Goal: Connect with others: Connect with others

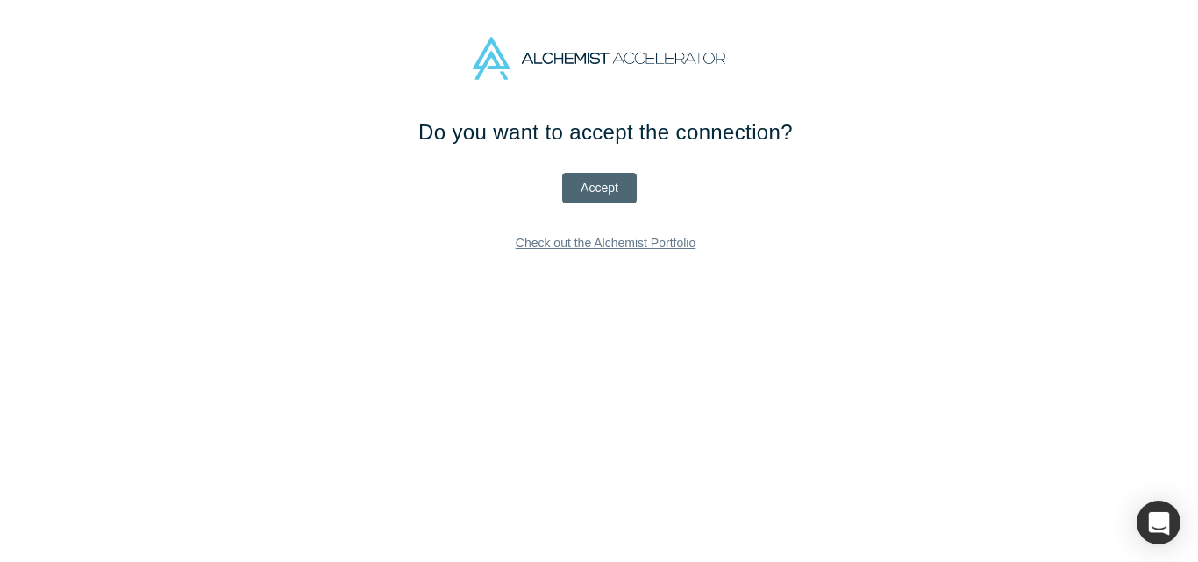
click at [599, 182] on button "Accept" at bounding box center [599, 188] width 75 height 31
